Goal: Transaction & Acquisition: Purchase product/service

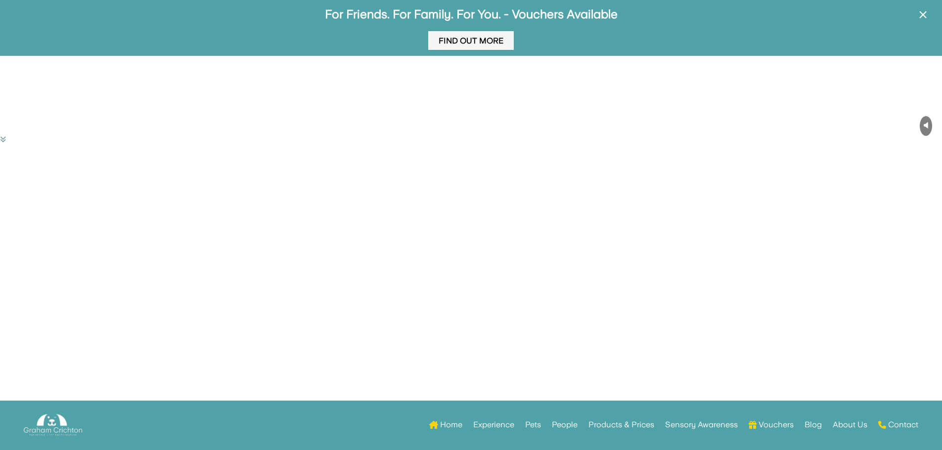
click at [482, 44] on link "Find Out More" at bounding box center [471, 40] width 86 height 19
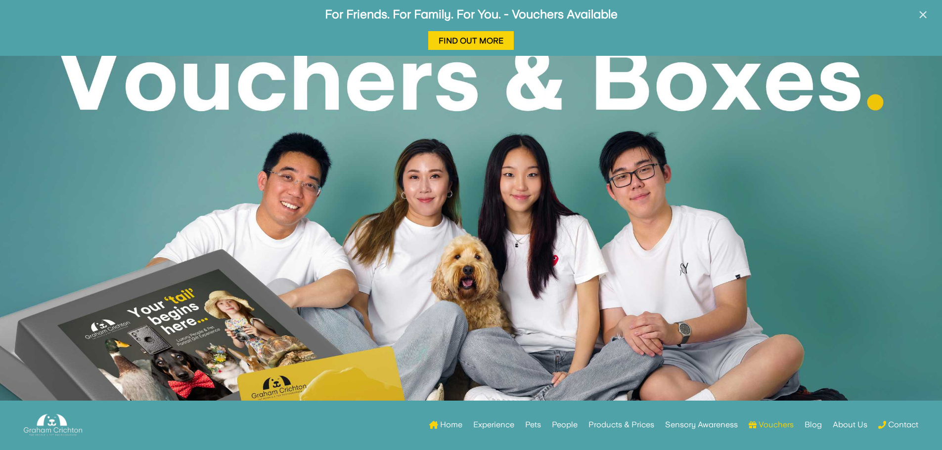
click at [923, 13] on span "×" at bounding box center [922, 14] width 9 height 19
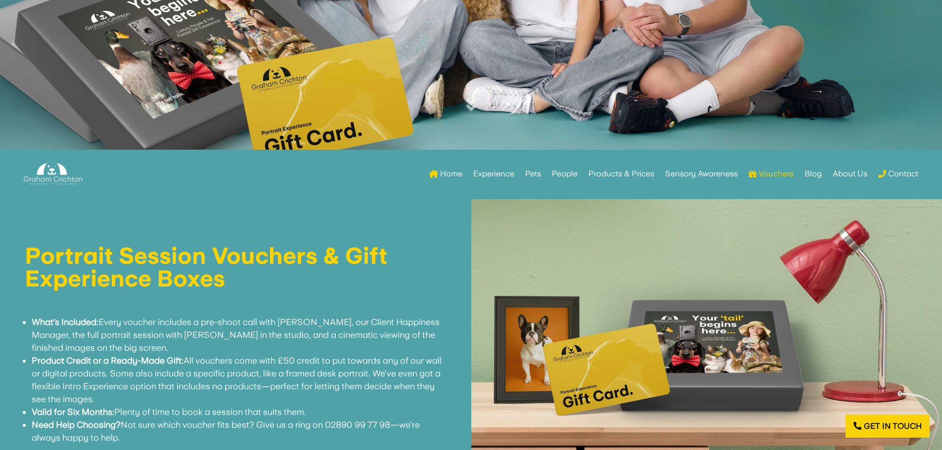
scroll to position [49, 0]
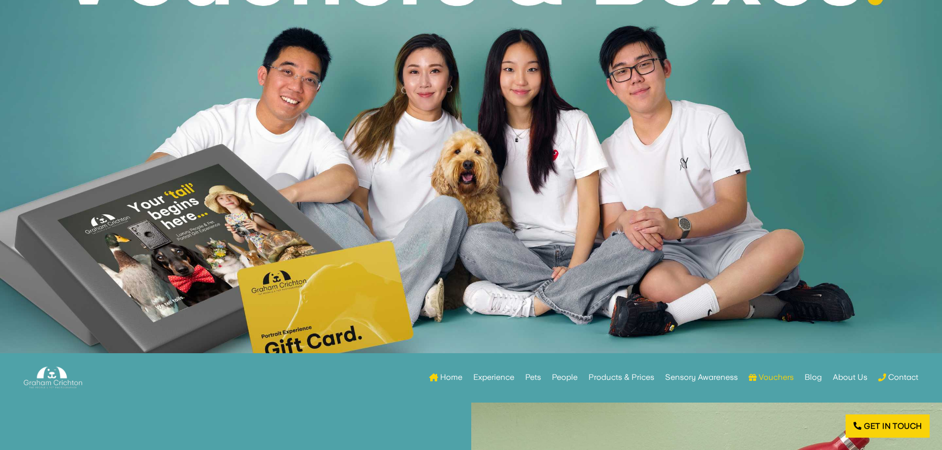
drag, startPoint x: 892, startPoint y: 62, endPoint x: 768, endPoint y: 23, distance: 129.5
click at [768, 23] on div at bounding box center [471, 152] width 942 height 403
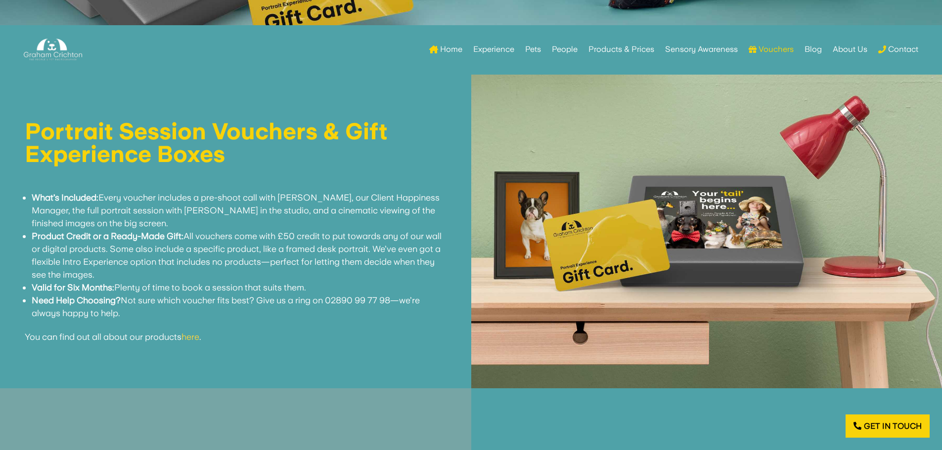
scroll to position [396, 0]
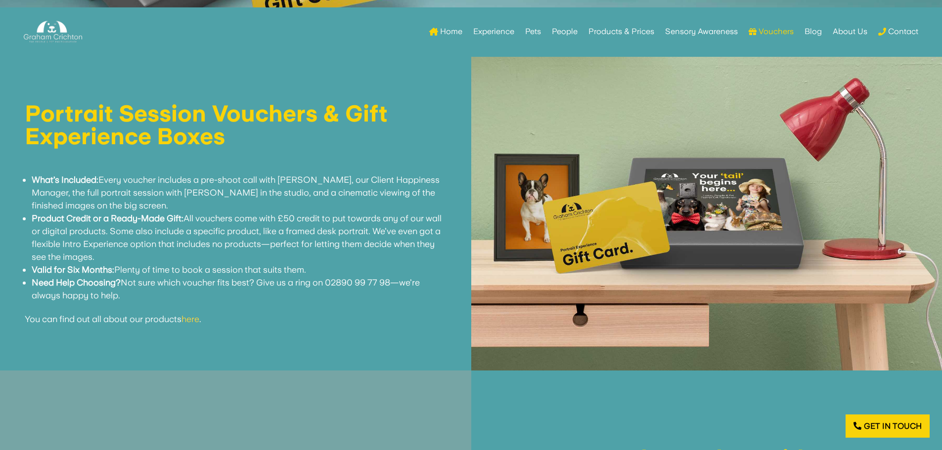
drag, startPoint x: 765, startPoint y: 74, endPoint x: 297, endPoint y: 91, distance: 468.5
click at [297, 91] on div "Portrait Session Vouchers & Gift Experience Boxes What’s Included: Every vouche…" at bounding box center [235, 214] width 471 height 314
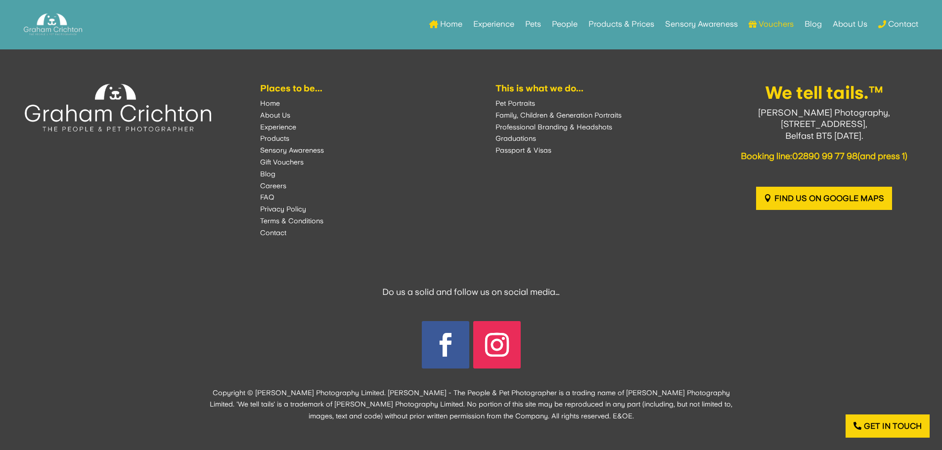
scroll to position [2241, 0]
